Goal: Task Accomplishment & Management: Use online tool/utility

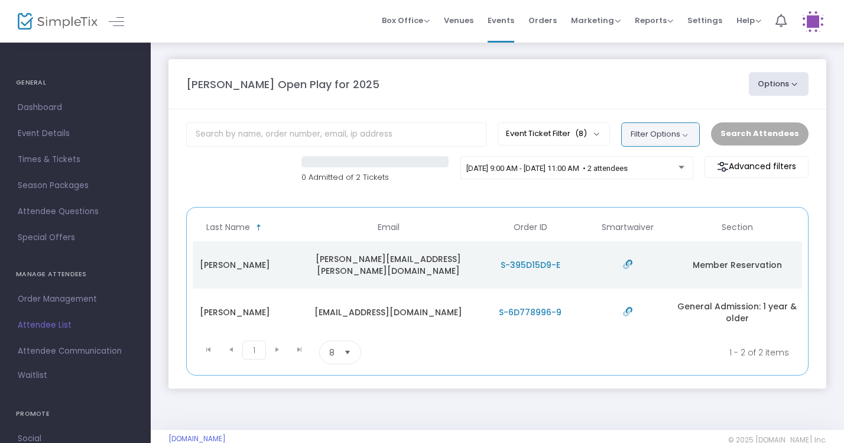
scroll to position [0, 307]
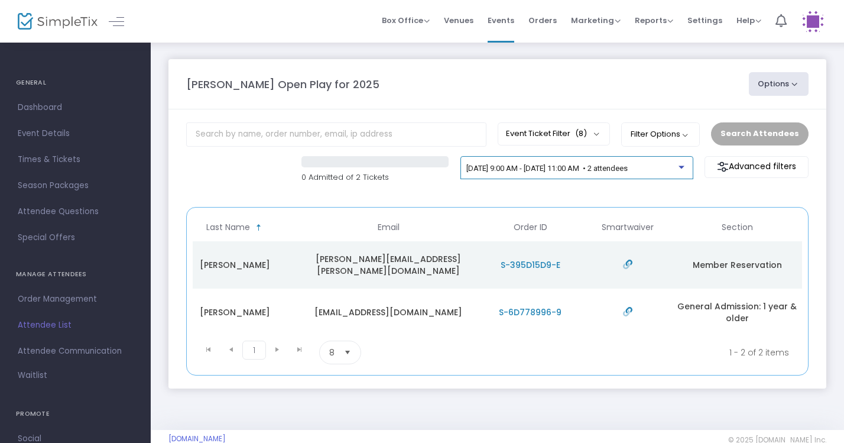
click at [628, 170] on span "[DATE] 9:00 AM - [DATE] 11:00 AM • 2 attendees" at bounding box center [546, 168] width 161 height 9
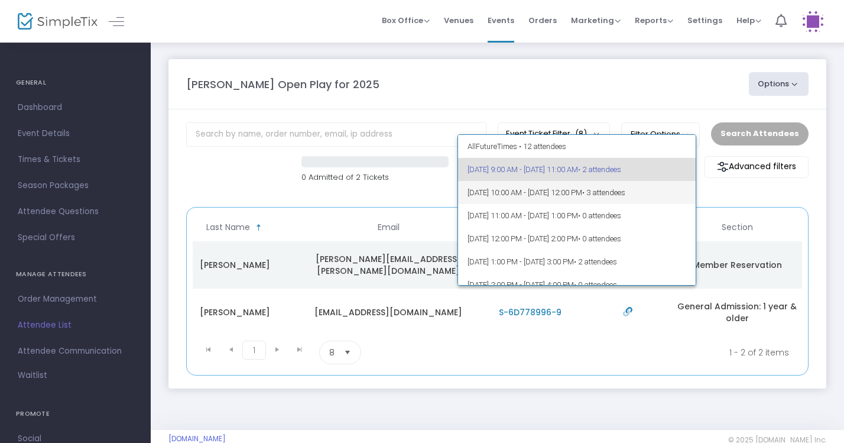
click at [625, 192] on span "• 3 attendees" at bounding box center [603, 192] width 43 height 9
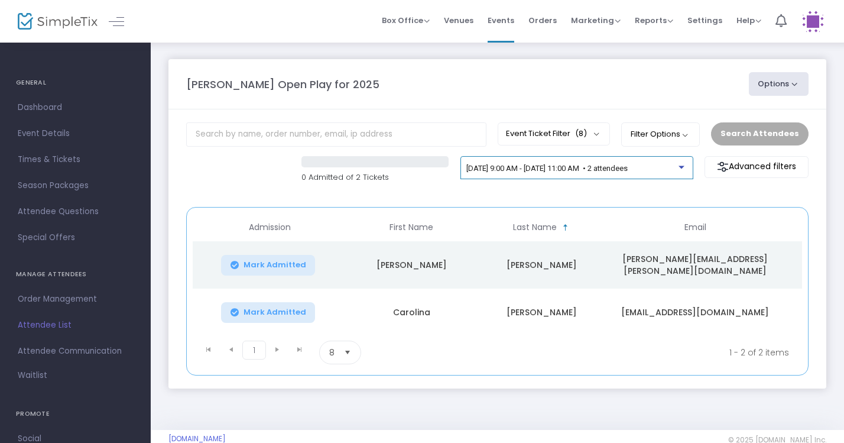
click at [664, 173] on div "[DATE] 9:00 AM - [DATE] 11:00 AM • 2 attendees" at bounding box center [572, 168] width 212 height 9
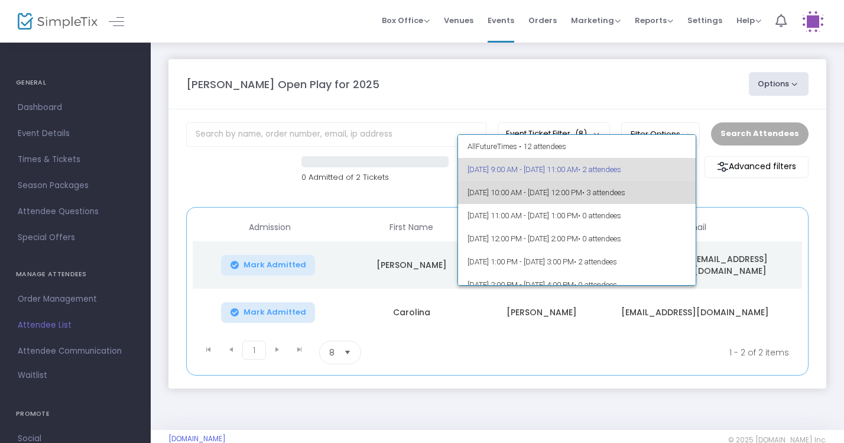
click at [634, 198] on span "[DATE] 10:00 AM - [DATE] 12:00 PM • 3 attendees" at bounding box center [577, 192] width 219 height 23
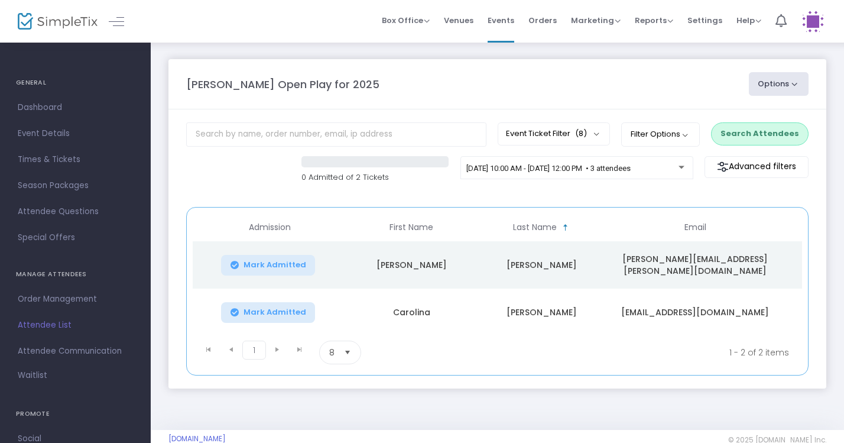
click at [771, 132] on button "Search Attendees" at bounding box center [760, 133] width 98 height 22
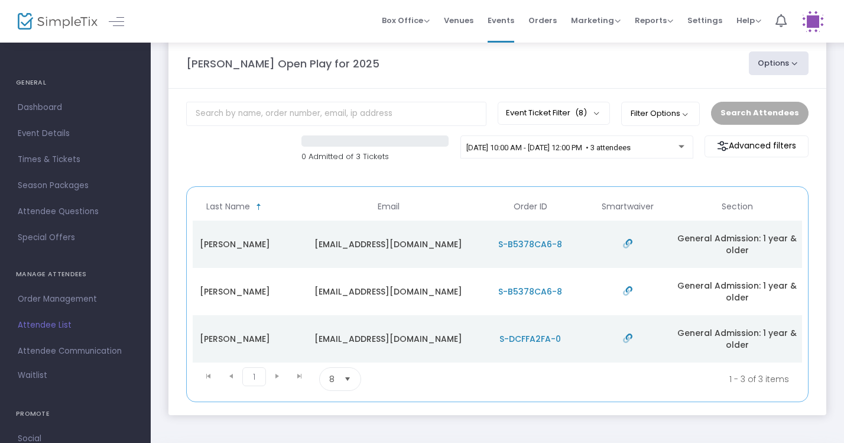
scroll to position [0, 307]
click at [631, 148] on span "[DATE] 10:00 AM - [DATE] 12:00 PM • 3 attendees" at bounding box center [548, 147] width 164 height 9
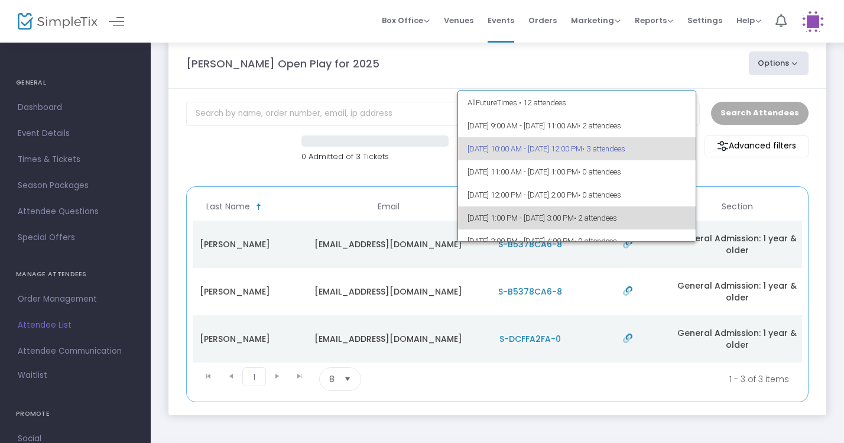
click at [644, 213] on span "9/23/2025 @ 1:00 PM - 9/23/2025 @ 3:00 PM • 2 attendees" at bounding box center [577, 217] width 219 height 23
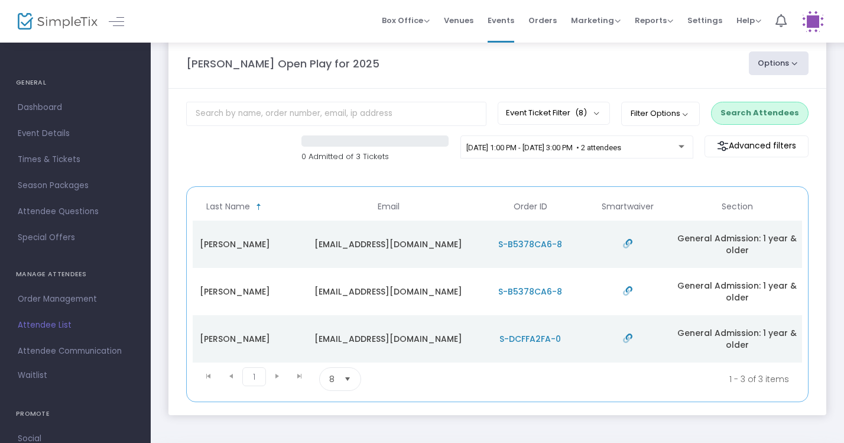
click at [758, 111] on button "Search Attendees" at bounding box center [760, 113] width 98 height 22
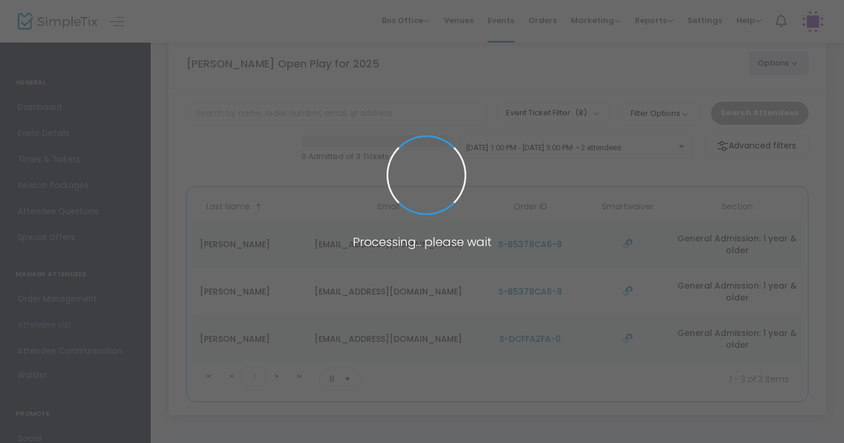
scroll to position [20, 0]
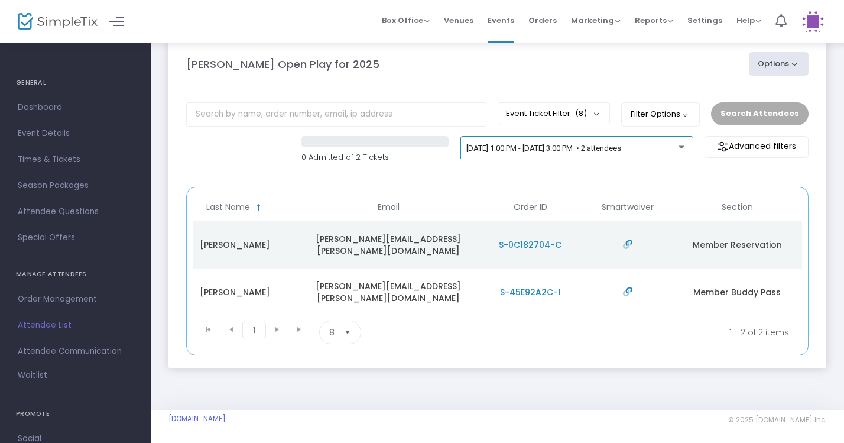
click at [663, 142] on div "9/23/2025 @ 1:00 PM - 9/23/2025 @ 3:00 PM • 2 attendees" at bounding box center [576, 150] width 221 height 17
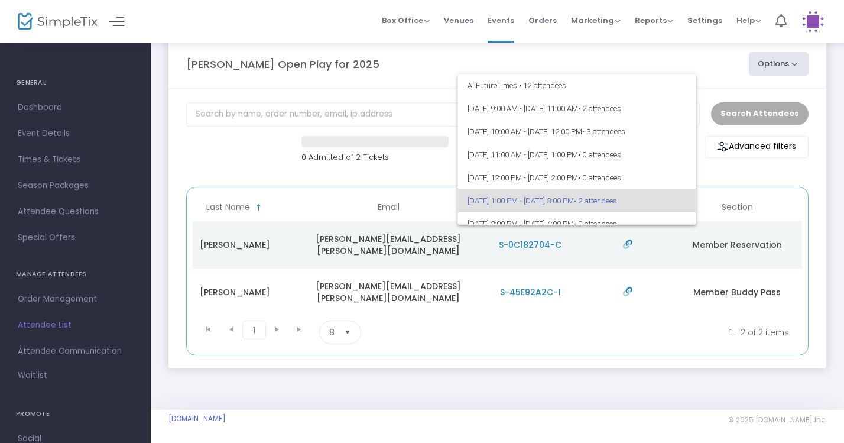
scroll to position [0, 0]
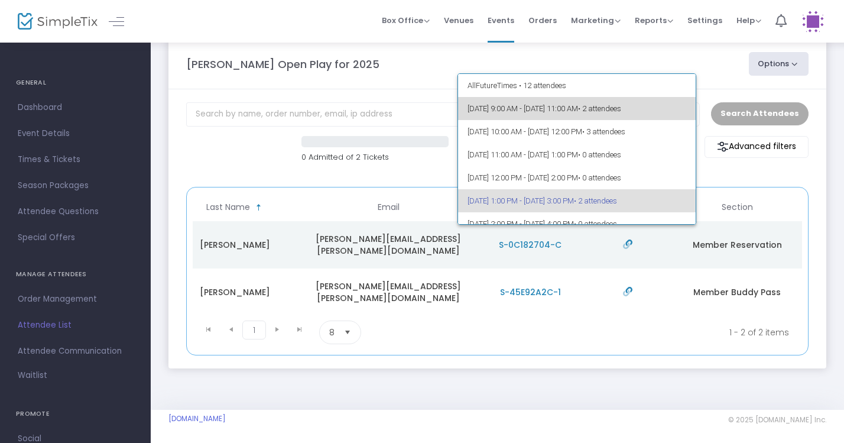
click at [627, 112] on span "9/23/2025 @ 9:00 AM - 9/23/2025 @ 11:00 AM • 2 attendees" at bounding box center [577, 108] width 219 height 23
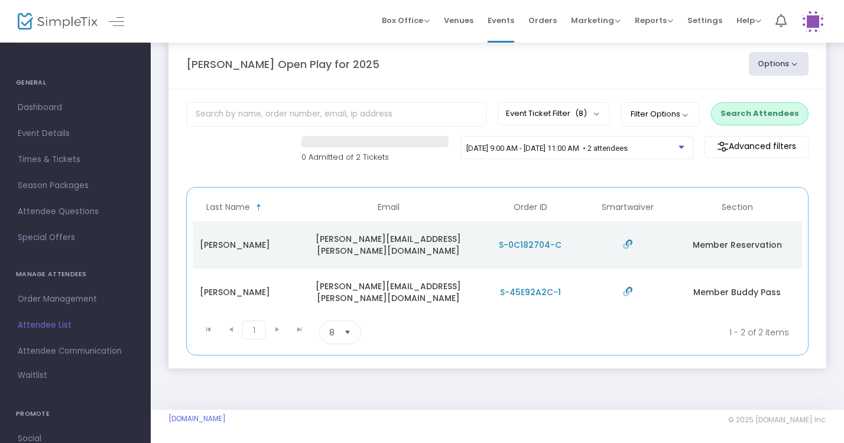
click at [783, 115] on button "Search Attendees" at bounding box center [760, 113] width 98 height 22
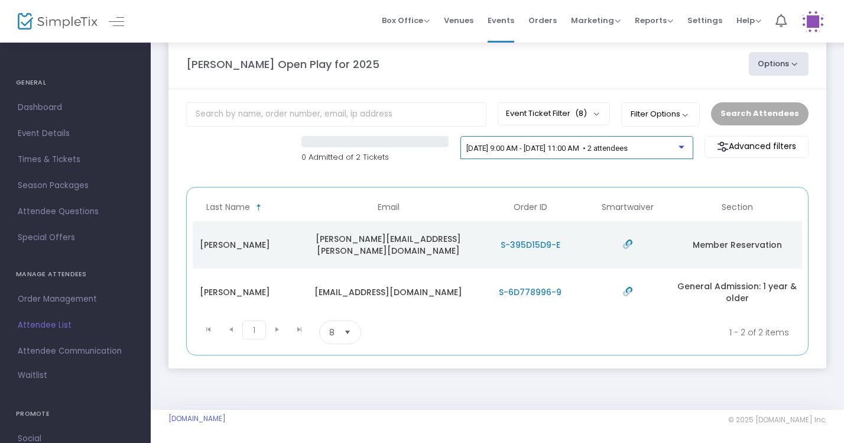
click at [628, 148] on span "[DATE] 9:00 AM - [DATE] 11:00 AM • 2 attendees" at bounding box center [546, 148] width 161 height 9
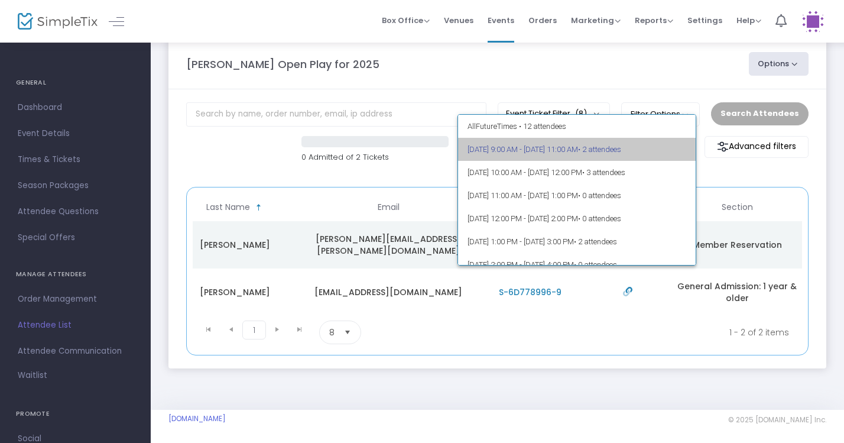
click at [598, 152] on span "9/23/2025 @ 9:00 AM - 9/23/2025 @ 11:00 AM • 2 attendees" at bounding box center [577, 149] width 219 height 23
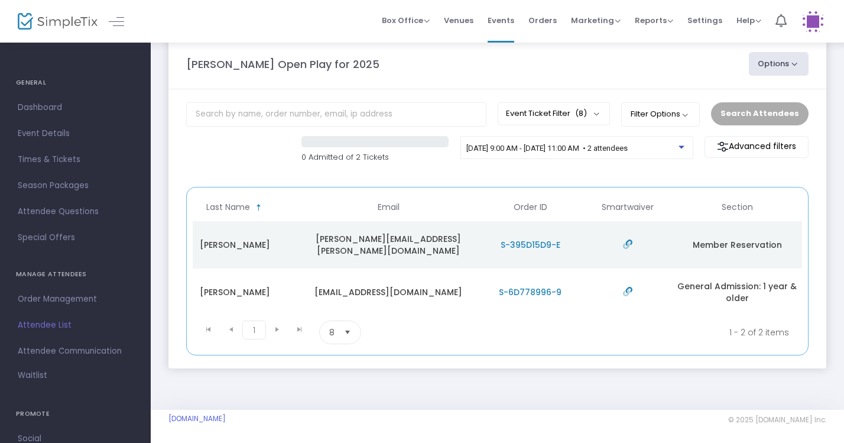
click at [795, 112] on div "Search Attendees" at bounding box center [759, 113] width 109 height 22
